Goal: Transaction & Acquisition: Purchase product/service

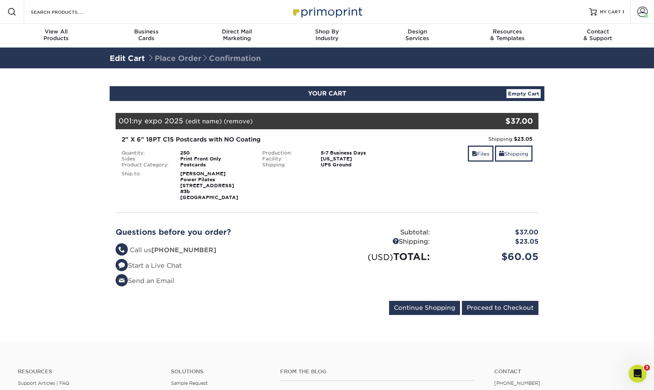
click at [125, 165] on div "Product Category:" at bounding box center [145, 165] width 59 height 6
click at [493, 7] on link "MY CART 1" at bounding box center [607, 12] width 35 height 24
click at [483, 154] on link "Files" at bounding box center [481, 154] width 26 height 16
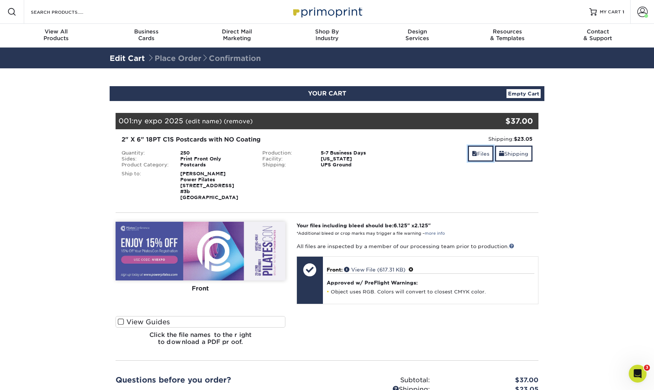
scroll to position [245, 0]
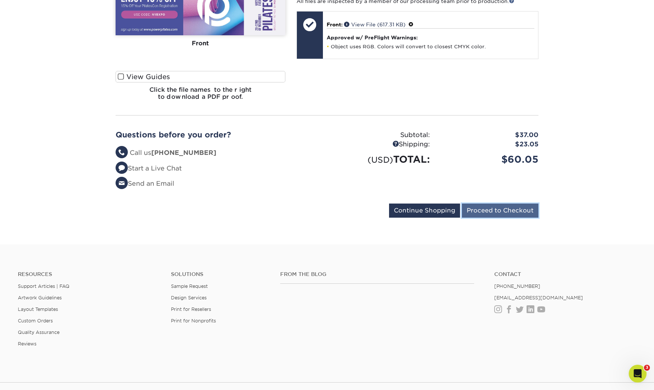
click at [518, 207] on input "Proceed to Checkout" at bounding box center [500, 211] width 77 height 14
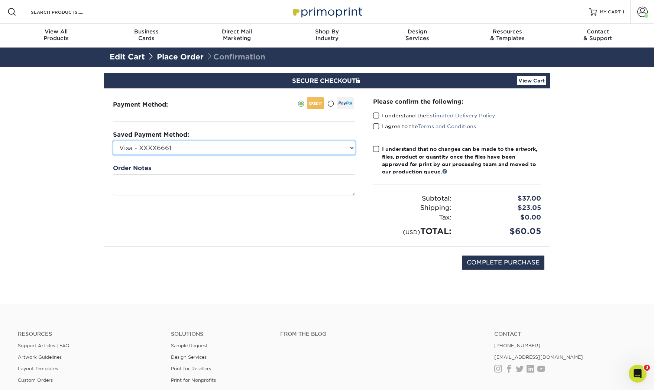
click at [350, 146] on select "Visa - XXXX6661 Visa - XXXX0258 Visa - XXXX0157 Visa - XXXX0366 Visa - XXXX5104…" at bounding box center [234, 148] width 242 height 14
select select "75449"
click at [113, 141] on select "Visa - XXXX6661 Visa - XXXX0258 Visa - XXXX0157 Visa - XXXX0366 Visa - XXXX5104…" at bounding box center [234, 148] width 242 height 14
click at [376, 115] on span at bounding box center [376, 115] width 6 height 7
click at [0, 0] on input "I understand the Estimated Delivery Policy" at bounding box center [0, 0] width 0 height 0
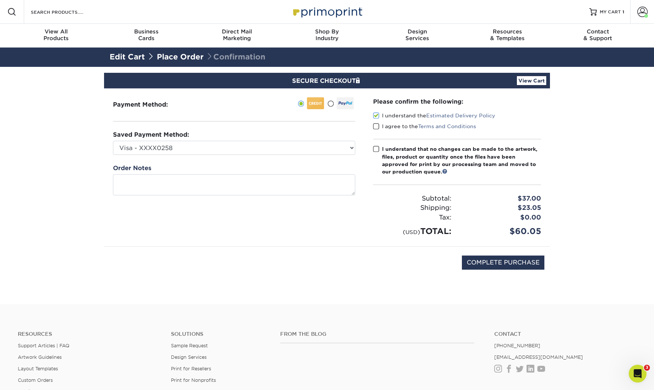
click at [376, 126] on span at bounding box center [376, 126] width 6 height 7
click at [0, 0] on input "I agree to the Terms and Conditions" at bounding box center [0, 0] width 0 height 0
click at [377, 150] on span at bounding box center [376, 149] width 6 height 7
click at [0, 0] on input "I understand that no changes can be made to the artwork, files, product or quan…" at bounding box center [0, 0] width 0 height 0
click at [607, 10] on span "MY CART" at bounding box center [610, 12] width 21 height 6
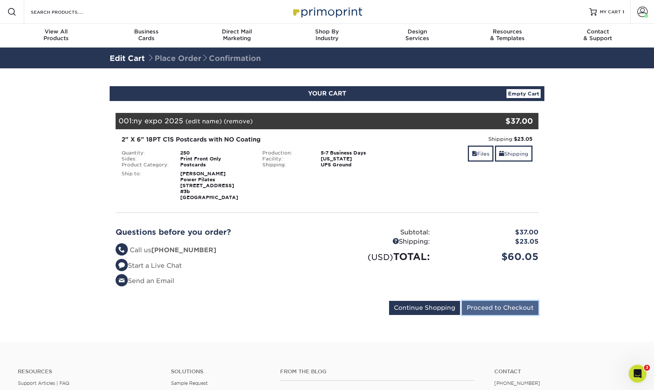
click at [513, 307] on input "Proceed to Checkout" at bounding box center [500, 308] width 77 height 14
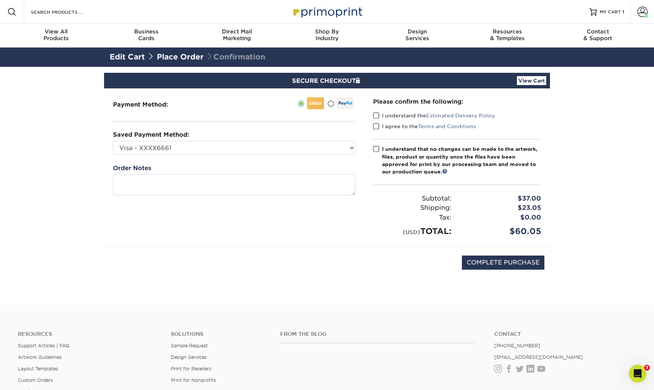
click at [376, 114] on span at bounding box center [376, 115] width 6 height 7
click at [0, 0] on input "I understand the Estimated Delivery Policy" at bounding box center [0, 0] width 0 height 0
click at [377, 127] on span at bounding box center [376, 126] width 6 height 7
click at [0, 0] on input "I agree to the Terms and Conditions" at bounding box center [0, 0] width 0 height 0
click at [376, 147] on span at bounding box center [376, 149] width 6 height 7
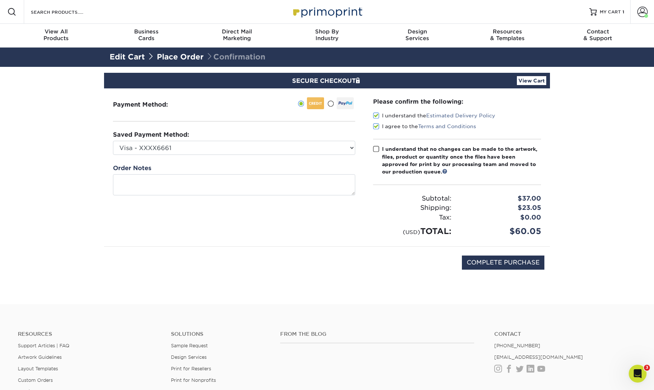
click at [0, 0] on input "I understand that no changes can be made to the artwork, files, product or quan…" at bounding box center [0, 0] width 0 height 0
click at [123, 54] on link "Edit Cart" at bounding box center [127, 56] width 35 height 9
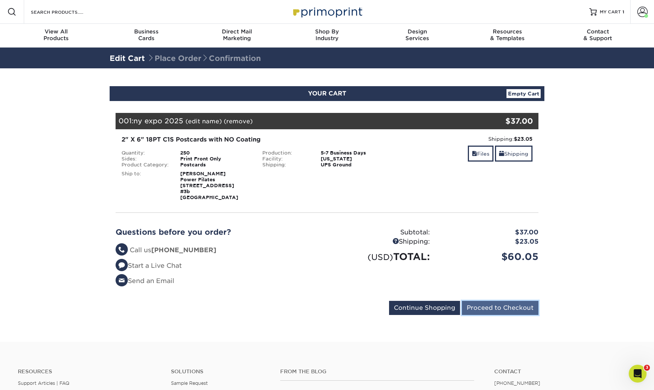
click at [501, 309] on input "Proceed to Checkout" at bounding box center [500, 308] width 77 height 14
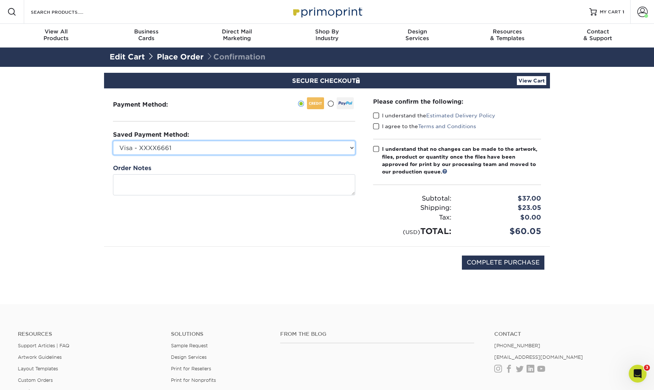
click at [340, 150] on select "Visa - XXXX6661 Visa - XXXX0258 Visa - XXXX0157 Visa - XXXX0366 Visa - XXXX5104…" at bounding box center [234, 148] width 242 height 14
select select "75449"
click at [113, 141] on select "Visa - XXXX6661 Visa - XXXX0258 Visa - XXXX0157 Visa - XXXX0366 Visa - XXXX5104…" at bounding box center [234, 148] width 242 height 14
click at [379, 114] on span at bounding box center [376, 115] width 6 height 7
click at [0, 0] on input "I understand the Estimated Delivery Policy" at bounding box center [0, 0] width 0 height 0
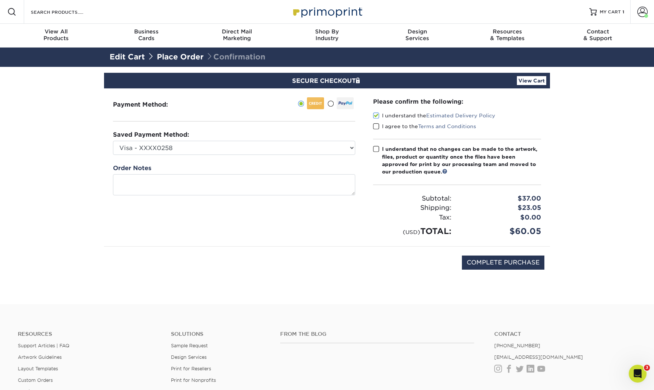
click at [377, 125] on span at bounding box center [376, 126] width 6 height 7
click at [0, 0] on input "I agree to the Terms and Conditions" at bounding box center [0, 0] width 0 height 0
click at [378, 149] on span at bounding box center [376, 149] width 6 height 7
click at [0, 0] on input "I understand that no changes can be made to the artwork, files, product or quan…" at bounding box center [0, 0] width 0 height 0
click at [515, 267] on input "COMPLETE PURCHASE" at bounding box center [503, 263] width 83 height 14
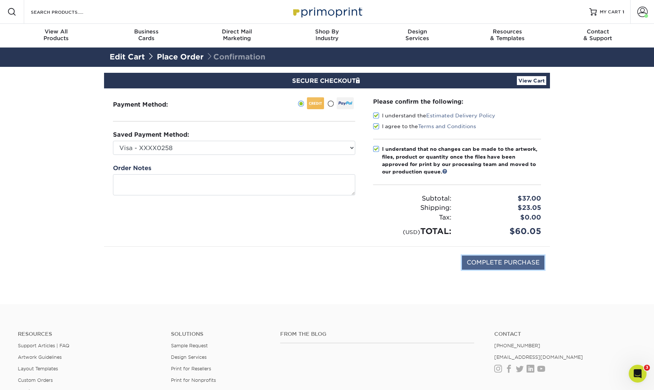
type input "PROCESSING, PLEASE WAIT..."
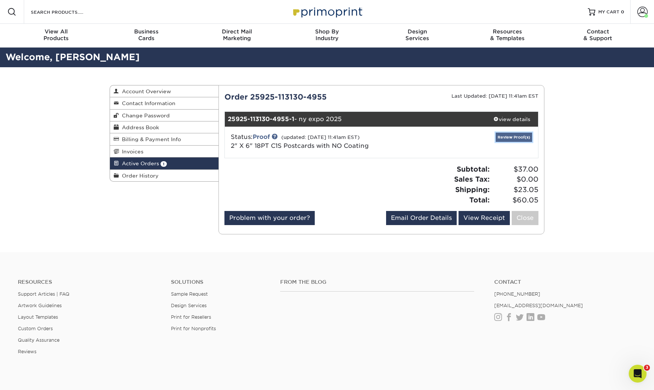
click at [511, 136] on link "Review Proof(s)" at bounding box center [514, 137] width 36 height 9
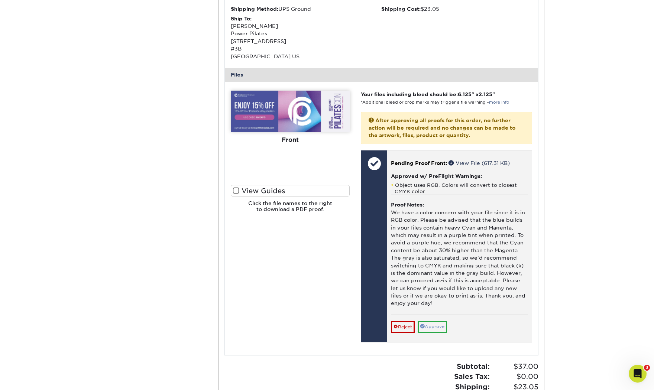
scroll to position [283, 0]
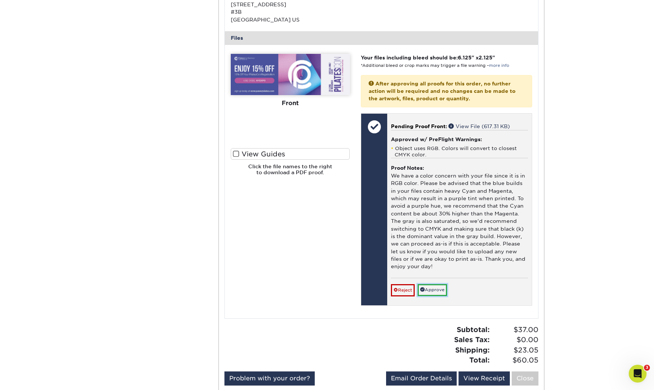
click at [432, 288] on link "Approve" at bounding box center [432, 290] width 29 height 12
click at [432, 288] on div "Reject Approve Cancel Save We will contact you via email shortly. If you need t…" at bounding box center [459, 287] width 137 height 18
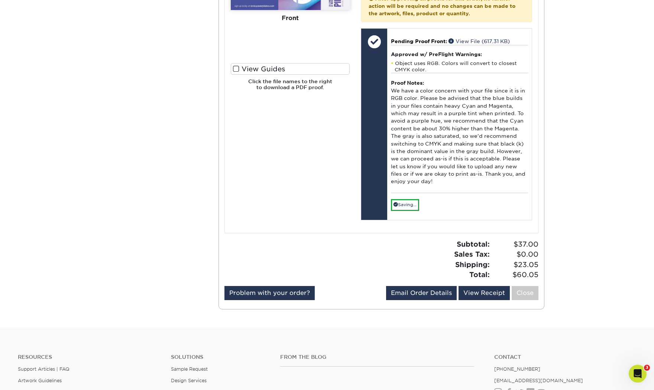
scroll to position [427, 0]
